Goal: Transaction & Acquisition: Purchase product/service

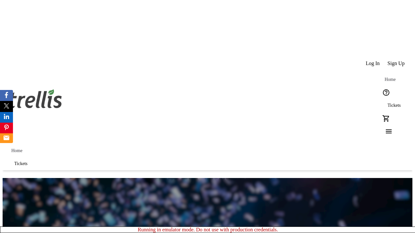
click at [396, 61] on span "Sign Up" at bounding box center [395, 64] width 17 height 6
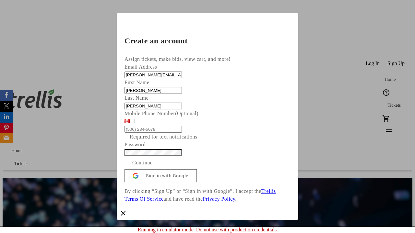
click at [153, 167] on span "Continue" at bounding box center [142, 163] width 20 height 8
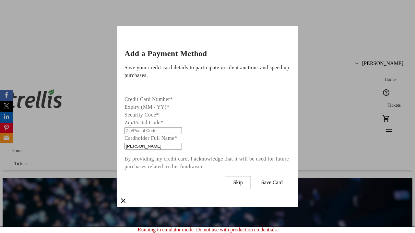
click at [242, 181] on span "Skip" at bounding box center [237, 183] width 9 height 6
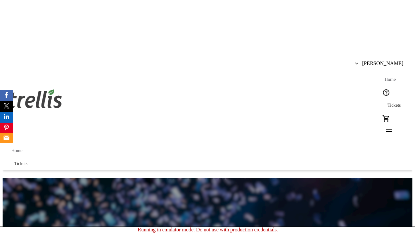
click at [387, 103] on span "Tickets" at bounding box center [393, 105] width 13 height 5
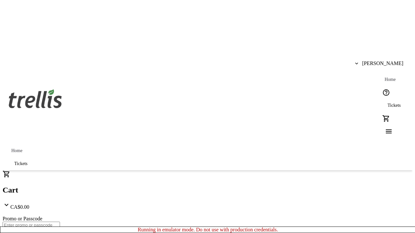
type input "1"
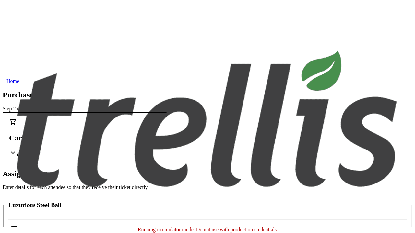
scroll to position [39, 0]
